Goal: Information Seeking & Learning: Check status

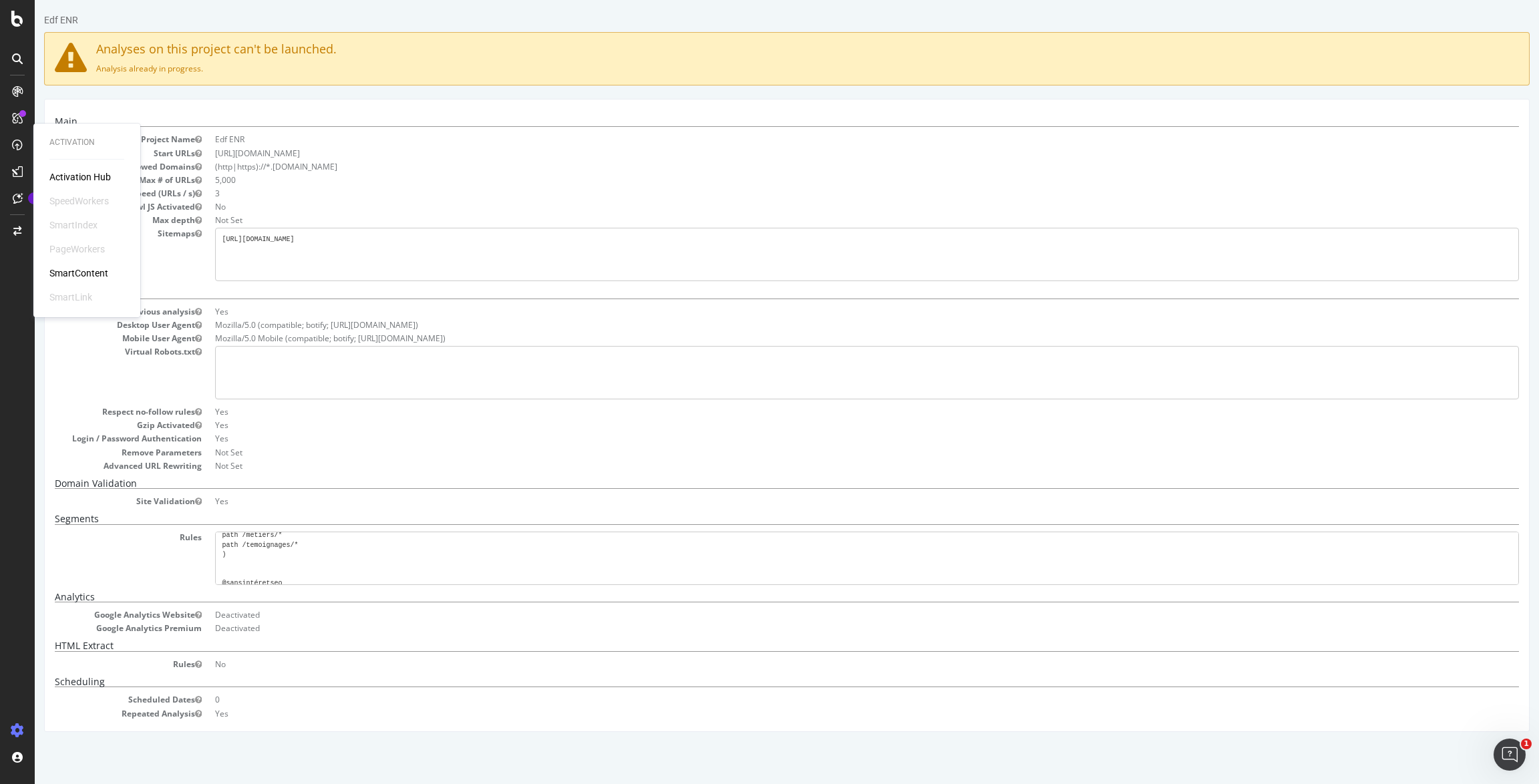
scroll to position [695, 0]
click at [208, 472] on div "Main Project Name Edf ENR Start URLs [URL][DOMAIN_NAME] Allowed Domains (http|h…" at bounding box center [786, 418] width 1464 height 603
click at [120, 428] on dt "Gzip Activated" at bounding box center [128, 425] width 147 height 12
click at [52, 387] on div "Main Project Name Edf ENR Start URLs [URL][DOMAIN_NAME] Allowed Domains (http|h…" at bounding box center [787, 415] width 1485 height 633
click at [177, 455] on dt "Remove Parameters" at bounding box center [128, 453] width 147 height 12
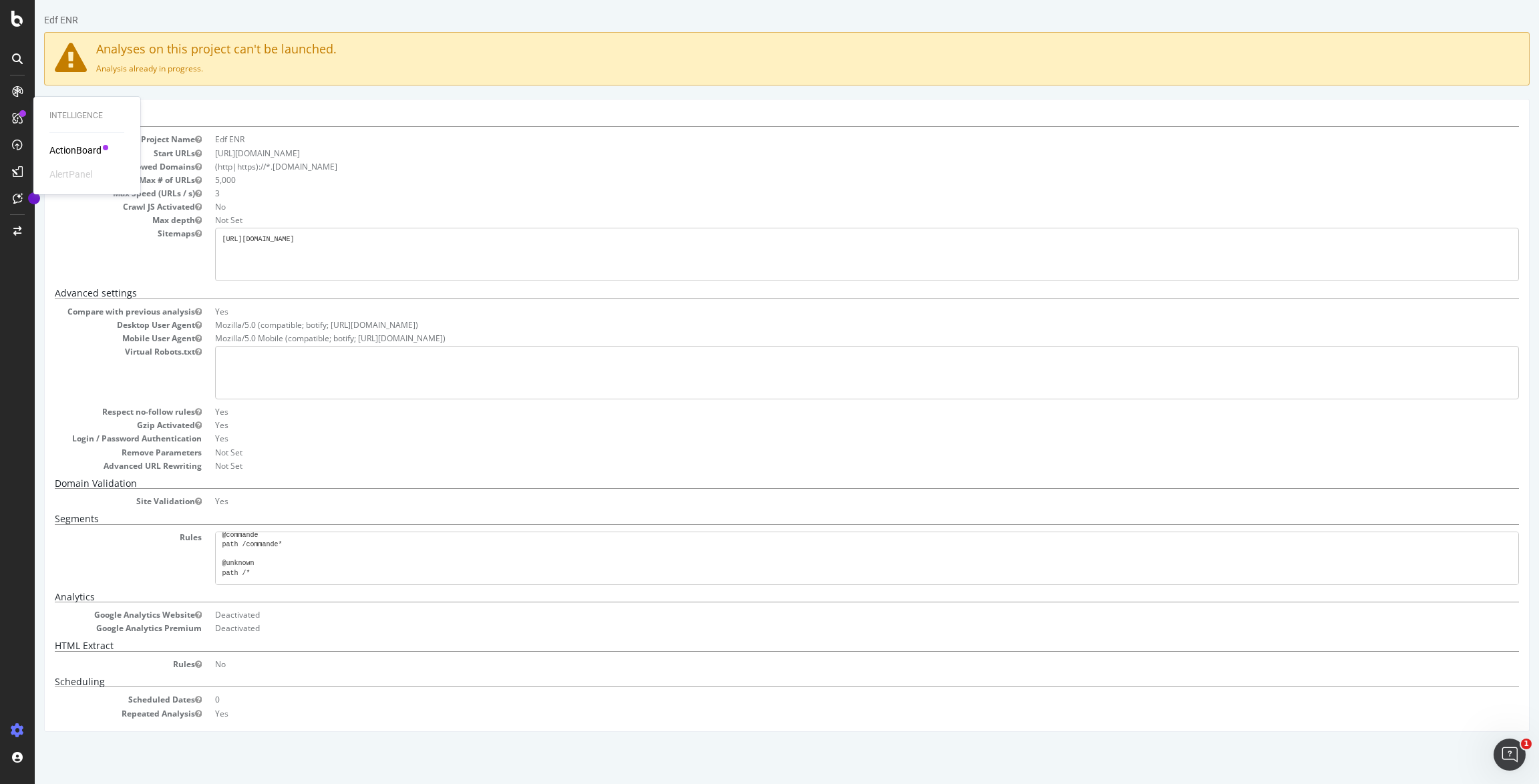
click at [1228, 44] on h4 "Analyses on this project can't be launched." at bounding box center [786, 49] width 1464 height 13
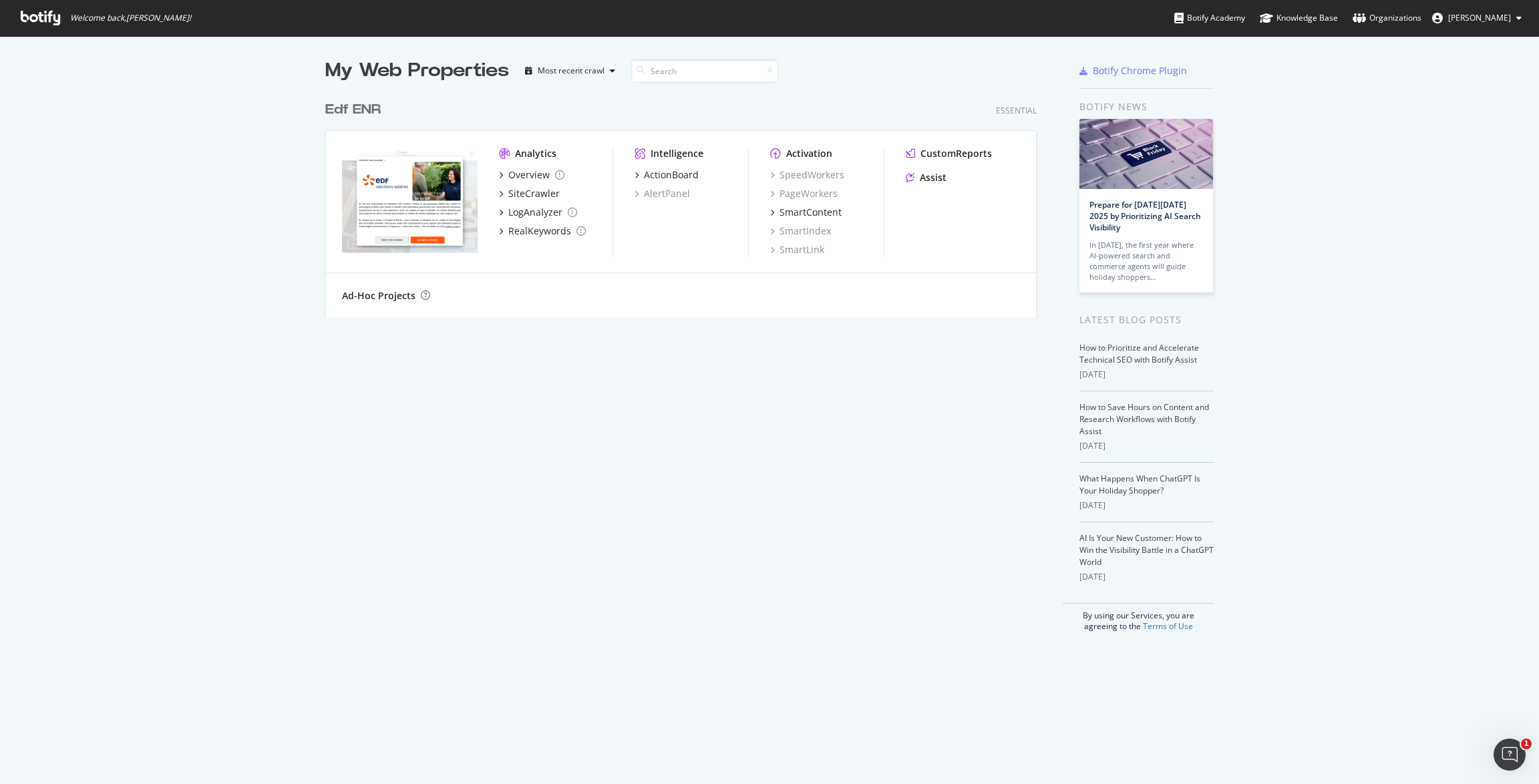
click at [376, 108] on div "Edf ENR" at bounding box center [353, 110] width 55 height 20
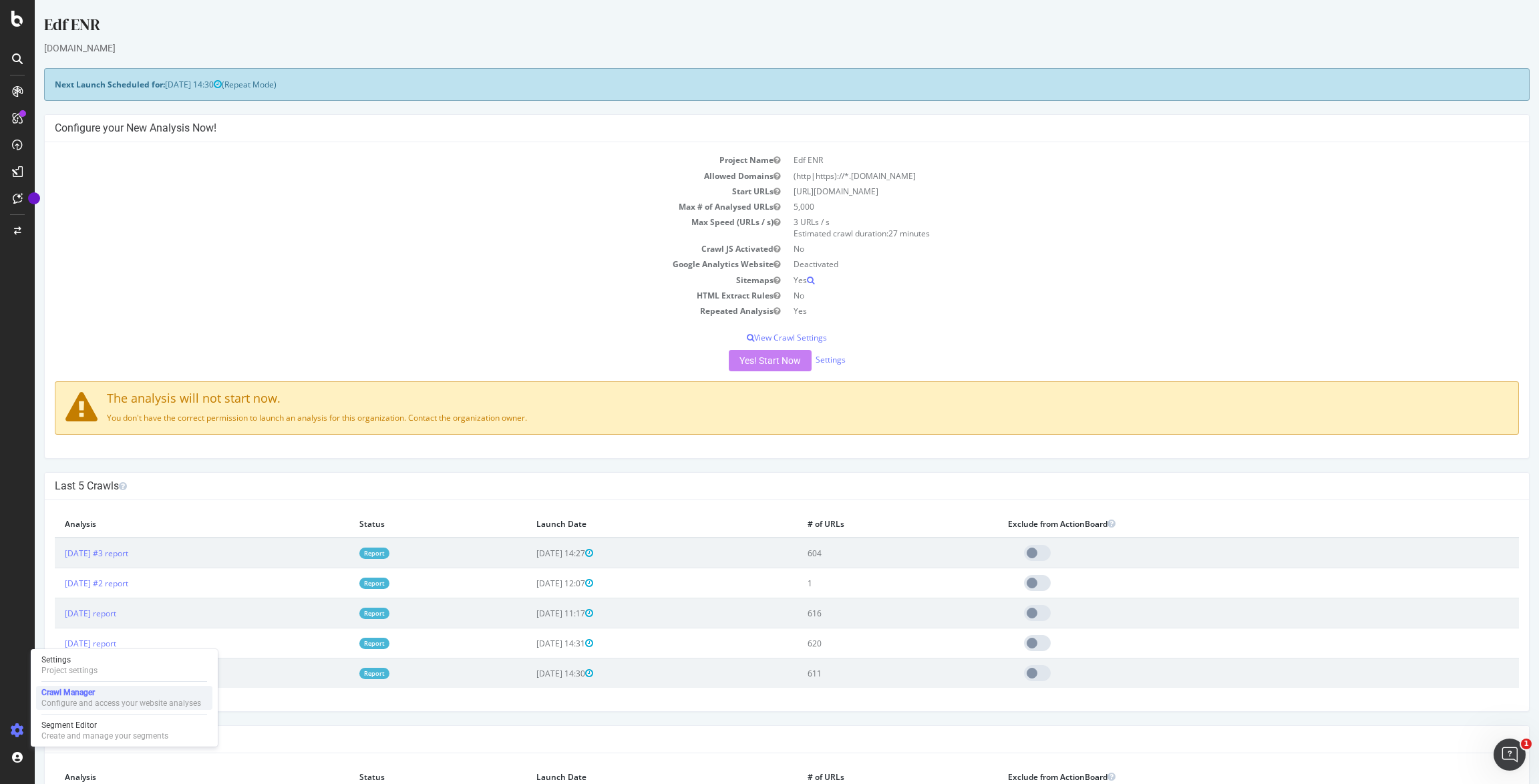
click at [109, 698] on div "Configure and access your website analyses" at bounding box center [121, 703] width 160 height 11
click at [68, 698] on div "Configure and access your website analyses" at bounding box center [121, 703] width 160 height 11
click at [830, 361] on link "Settings" at bounding box center [830, 360] width 30 height 12
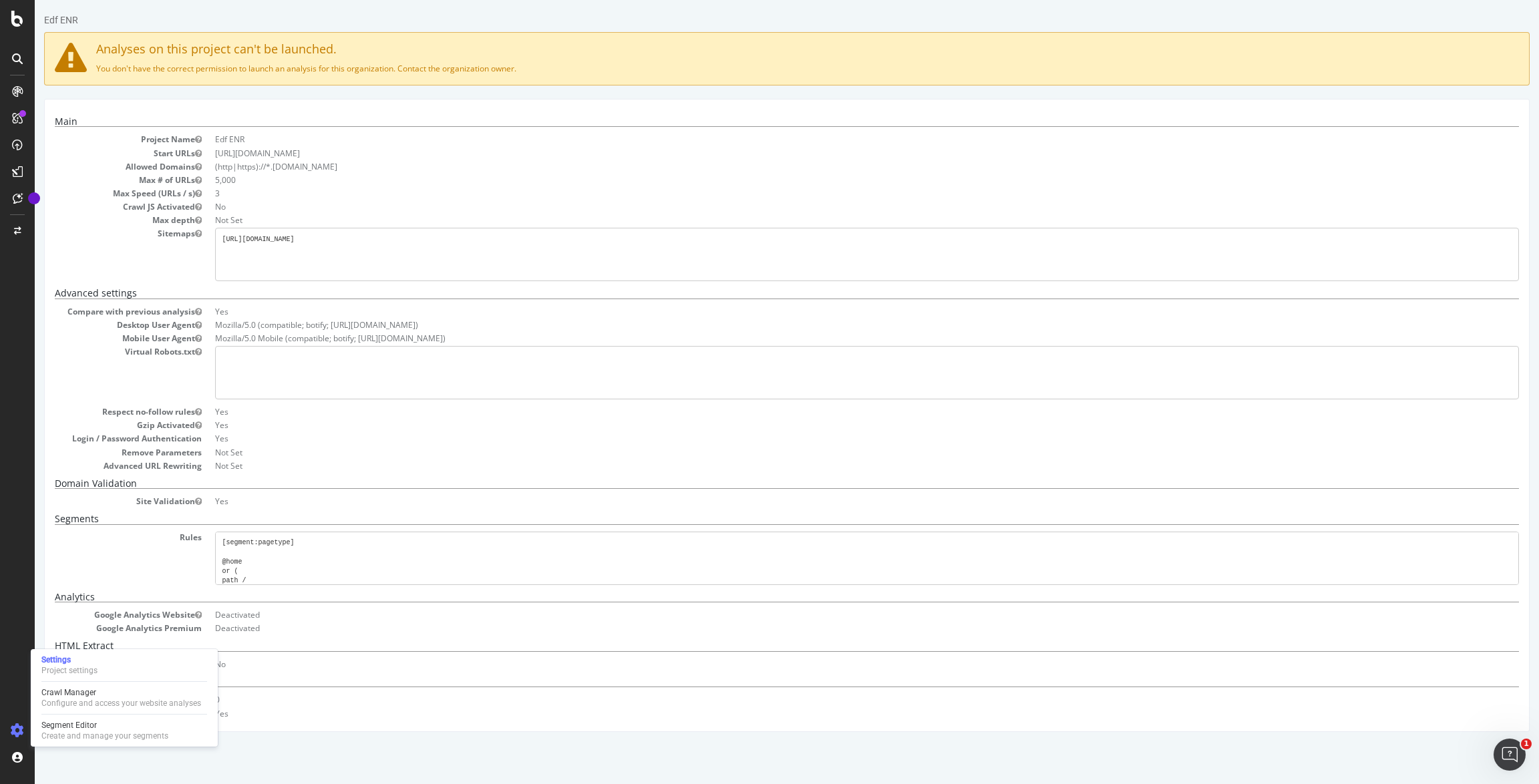
click at [302, 716] on dd "Yes" at bounding box center [867, 714] width 1304 height 12
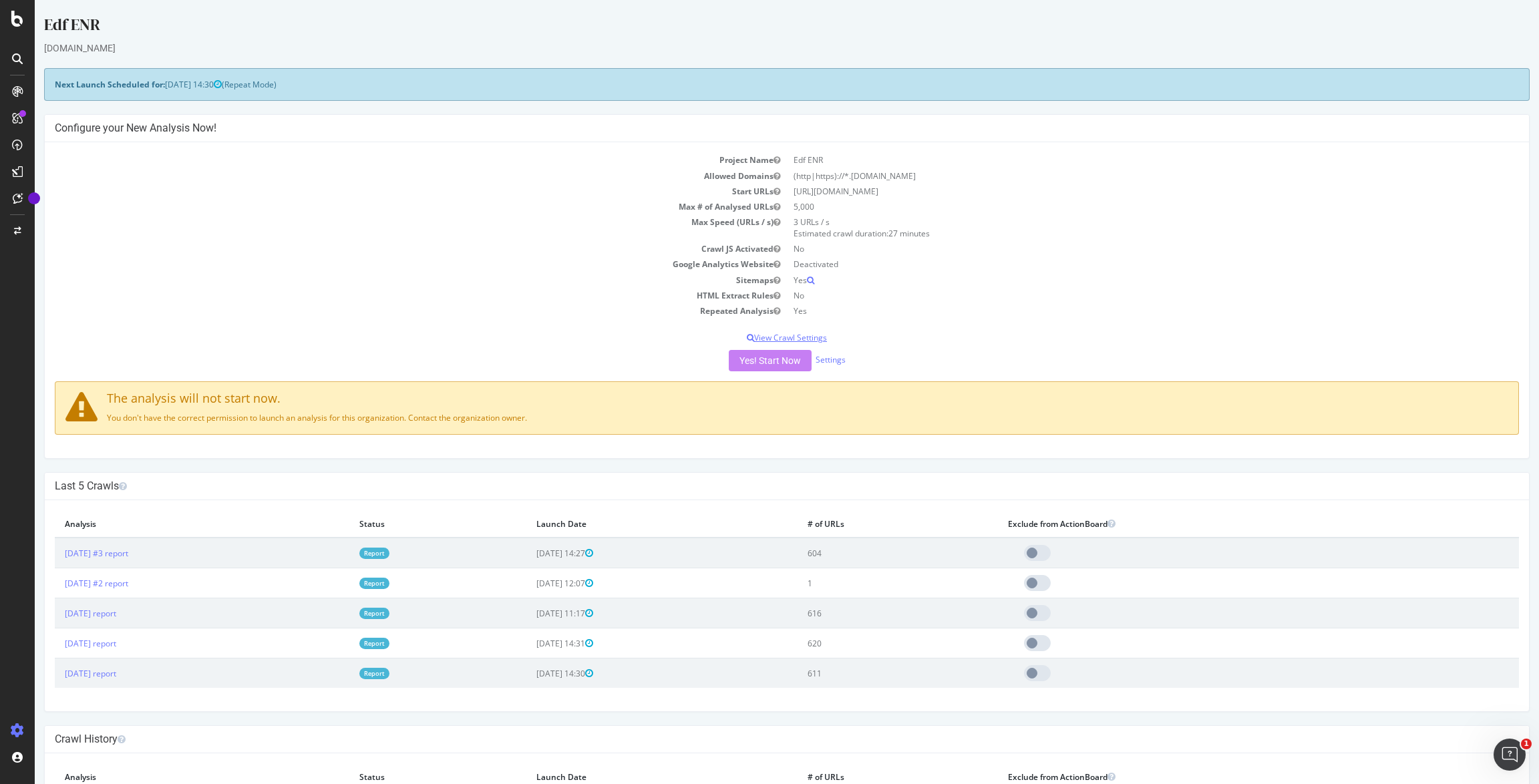
click at [779, 333] on p "View Crawl Settings" at bounding box center [786, 338] width 1464 height 12
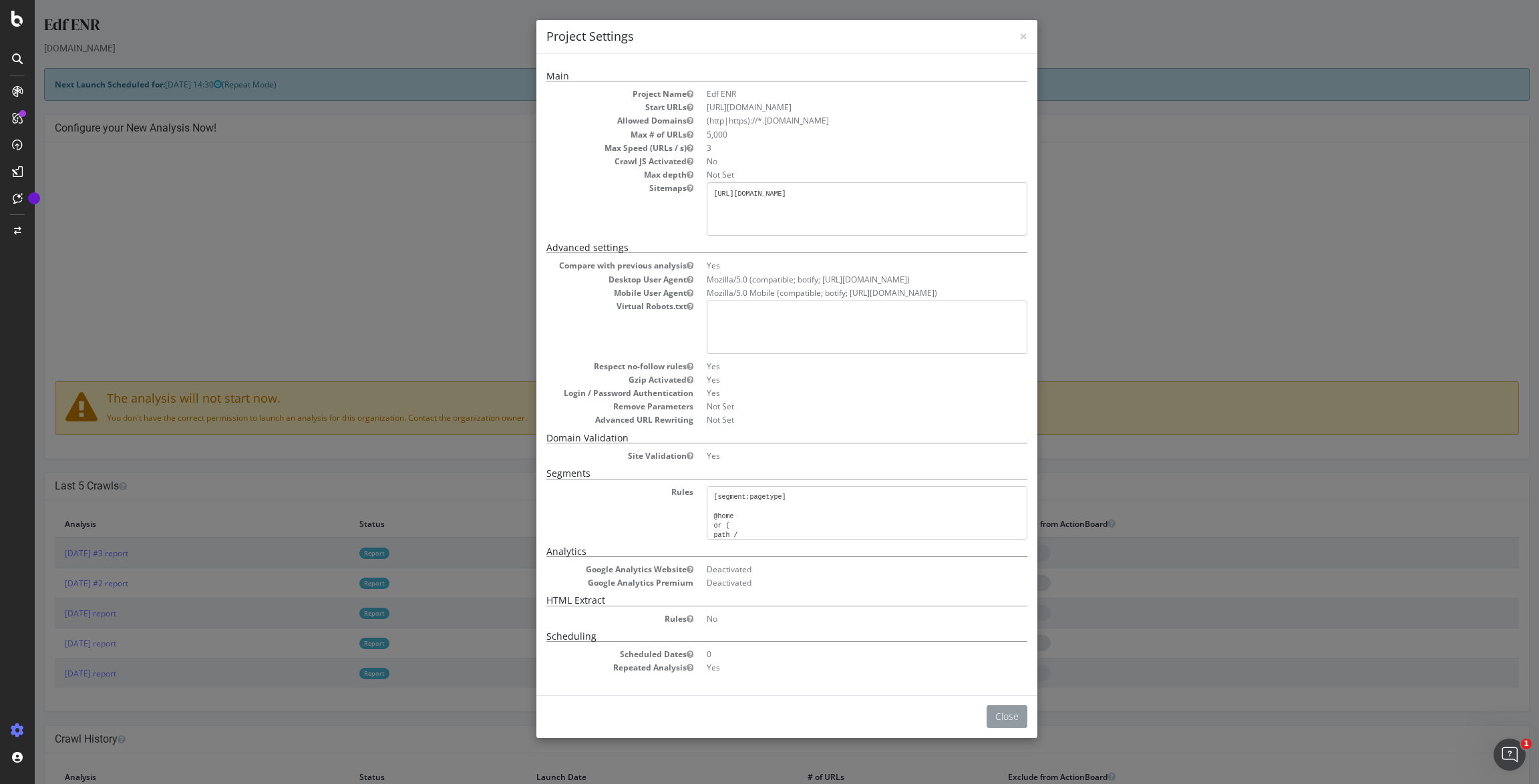
click at [1000, 719] on button "Close" at bounding box center [1007, 716] width 41 height 23
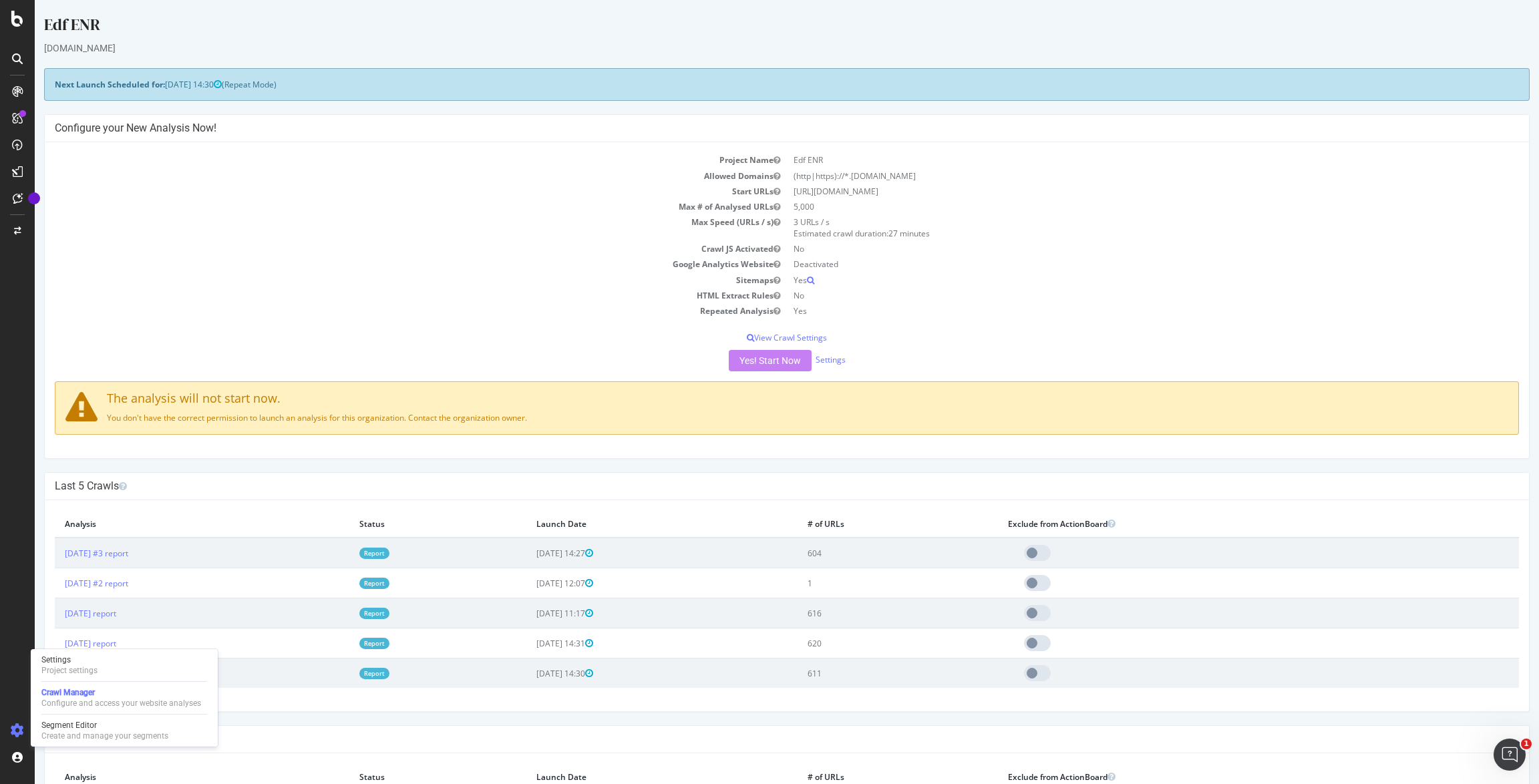
click at [14, 739] on div at bounding box center [17, 730] width 32 height 21
click at [16, 732] on icon at bounding box center [17, 730] width 13 height 13
click at [89, 669] on div "Project settings" at bounding box center [69, 671] width 56 height 11
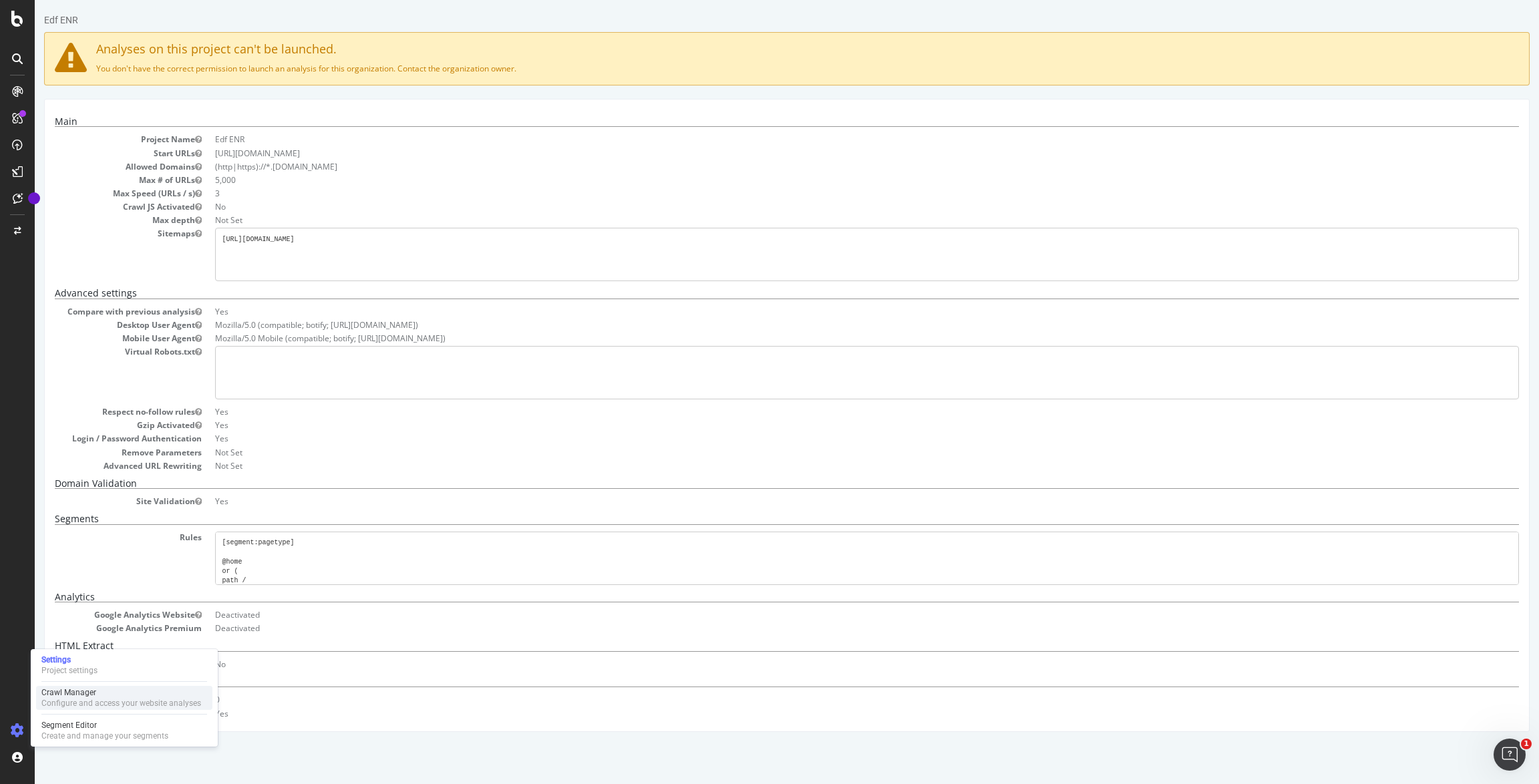
click at [87, 697] on div "Crawl Manager" at bounding box center [121, 692] width 160 height 11
click at [545, 86] on div "Edf ENR Analyses on this project can't be launched. You don't have the correct …" at bounding box center [787, 372] width 1504 height 719
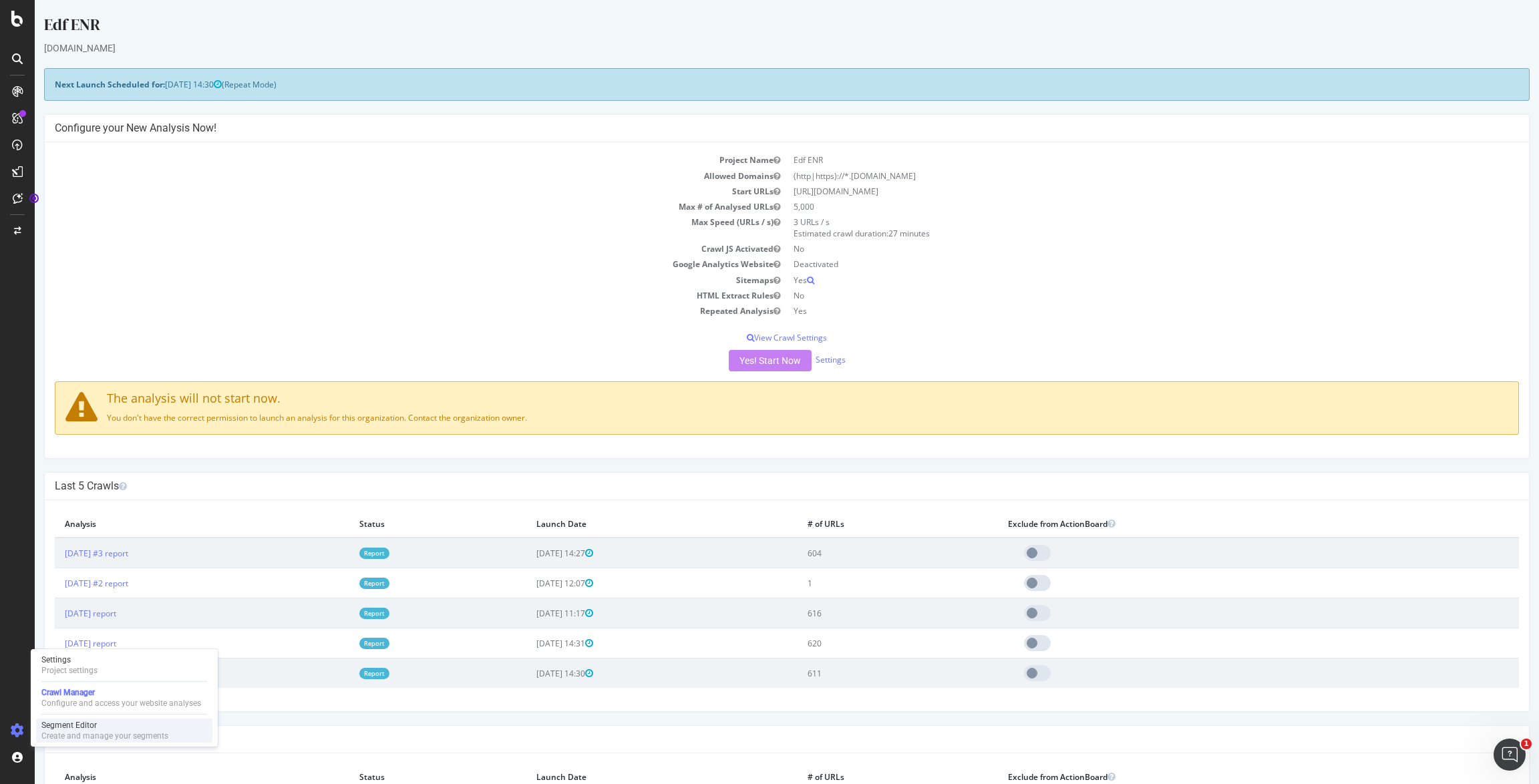
click at [67, 725] on div "Segment Editor" at bounding box center [105, 725] width 127 height 11
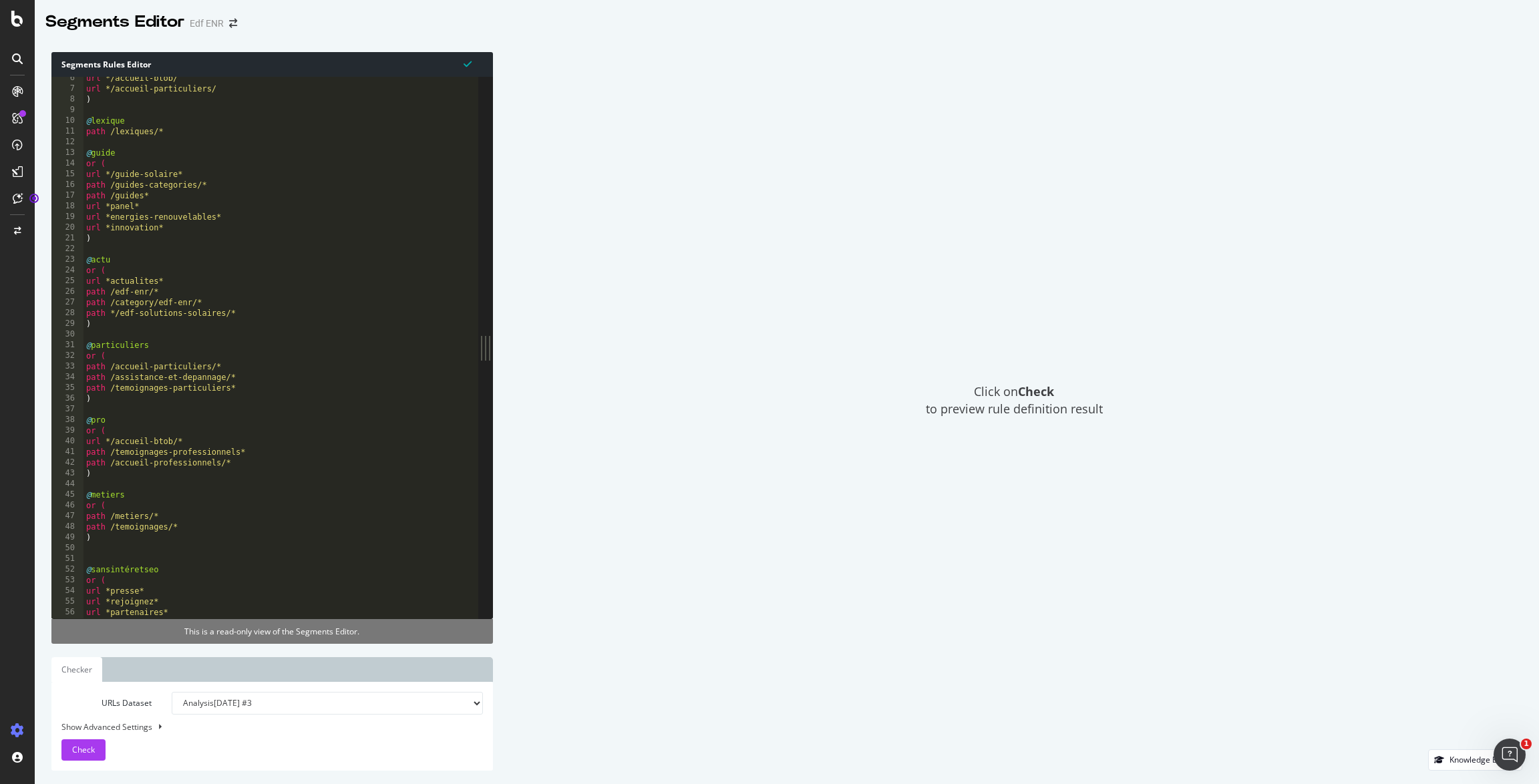
scroll to position [281, 0]
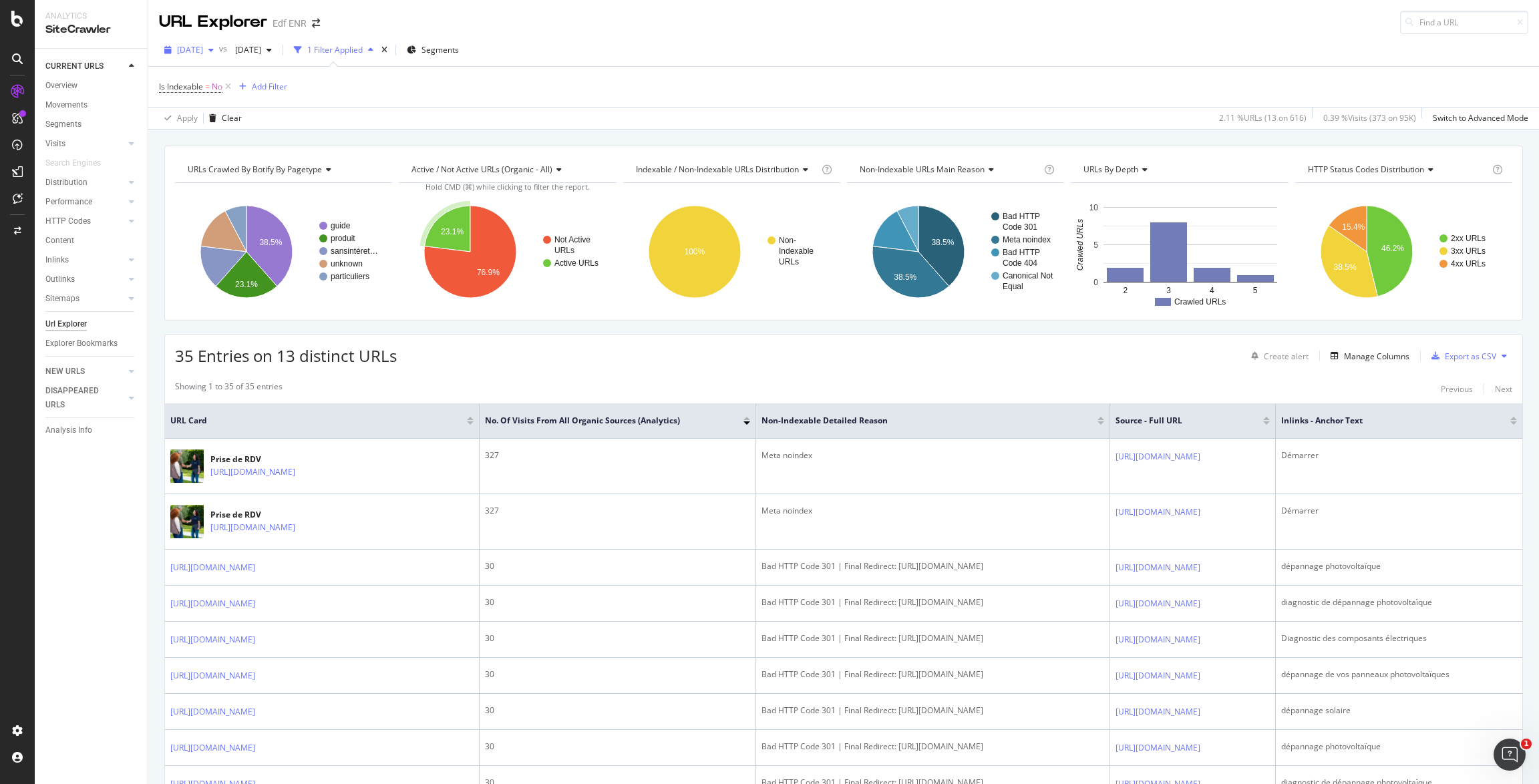
click at [198, 51] on span "2025 Sep. 24th" at bounding box center [190, 50] width 26 height 12
click at [208, 95] on div "2025 Sep. 24th #3" at bounding box center [216, 98] width 76 height 12
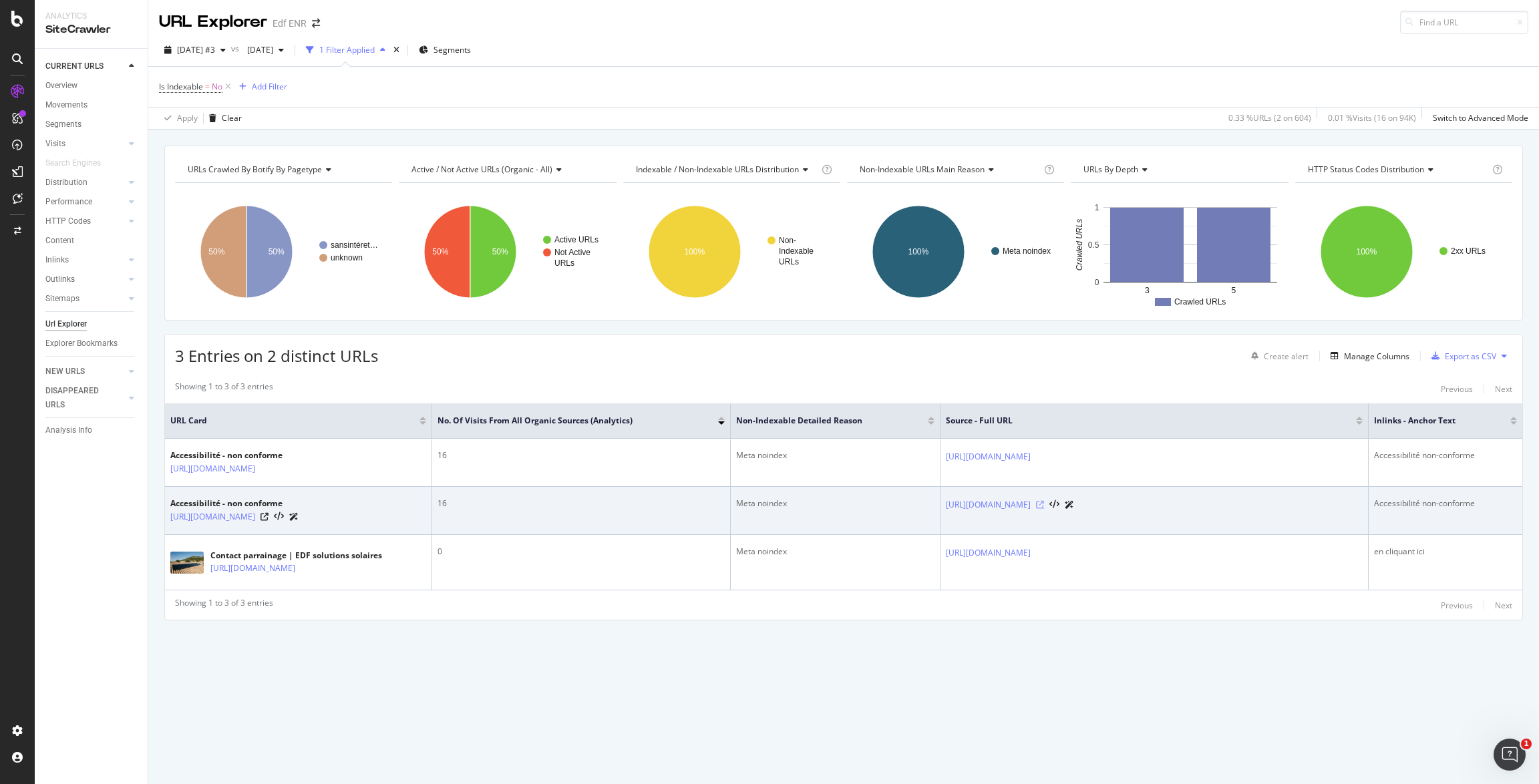
click at [1044, 506] on icon at bounding box center [1040, 504] width 8 height 8
